Goal: Navigation & Orientation: Understand site structure

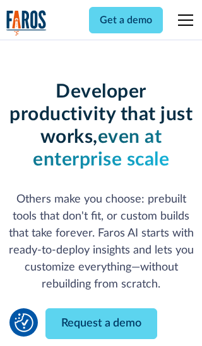
scroll to position [151, 0]
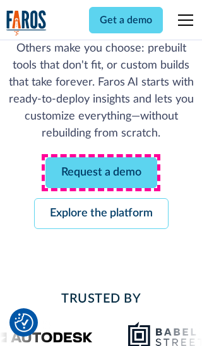
click at [101, 173] on link "Request a demo" at bounding box center [101, 172] width 112 height 31
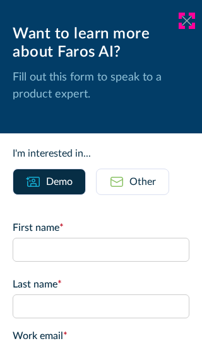
click at [186, 21] on icon at bounding box center [186, 20] width 10 height 9
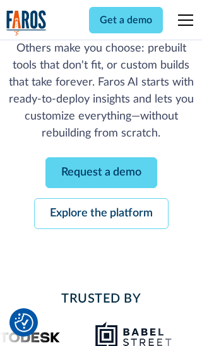
scroll to position [192, 0]
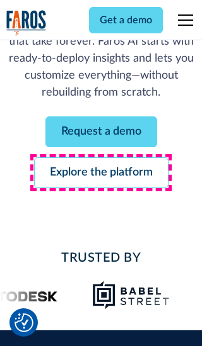
click at [101, 173] on link "Explore the platform" at bounding box center [101, 172] width 134 height 31
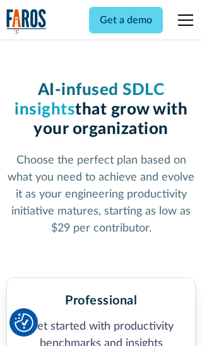
scroll to position [1952, 0]
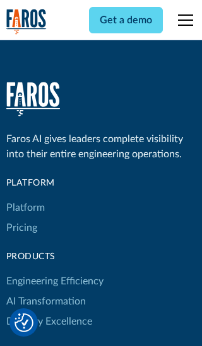
click at [25, 198] on link "Platform" at bounding box center [25, 208] width 38 height 20
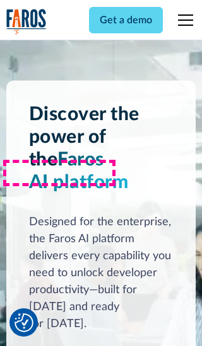
scroll to position [9867, 0]
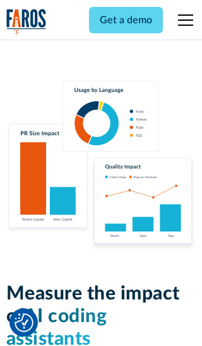
scroll to position [7788, 0]
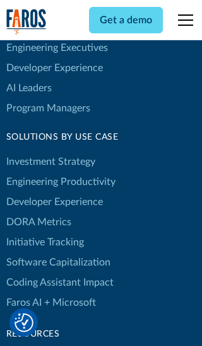
click at [38, 212] on link "DORA Metrics" at bounding box center [38, 222] width 65 height 20
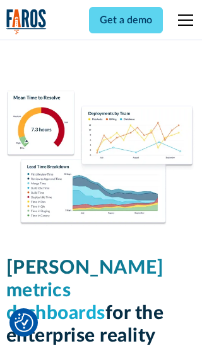
scroll to position [5516, 0]
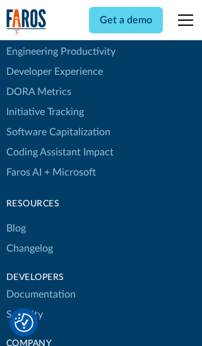
click at [29, 239] on link "Changelog" at bounding box center [29, 249] width 47 height 20
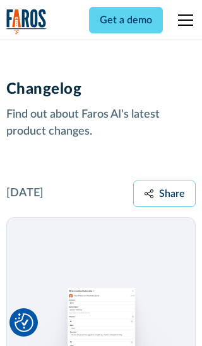
scroll to position [15217, 0]
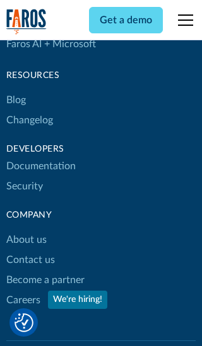
click at [26, 230] on link "About us" at bounding box center [26, 240] width 40 height 20
